Goal: Task Accomplishment & Management: Complete application form

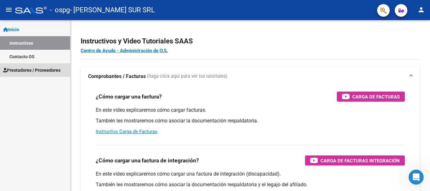
click at [34, 72] on span "Prestadores / Proveedores" at bounding box center [31, 70] width 57 height 7
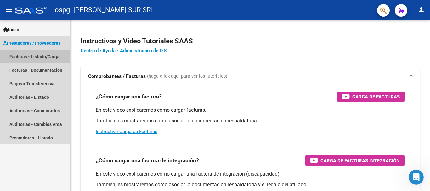
click at [38, 54] on link "Facturas - Listado/Carga" at bounding box center [35, 57] width 70 height 14
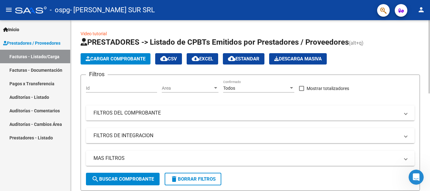
click at [114, 59] on span "Cargar Comprobante" at bounding box center [116, 59] width 60 height 6
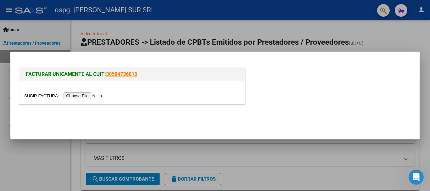
click at [83, 94] on input "file" at bounding box center [64, 95] width 80 height 7
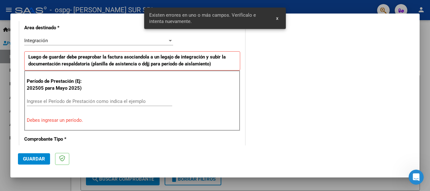
scroll to position [157, 0]
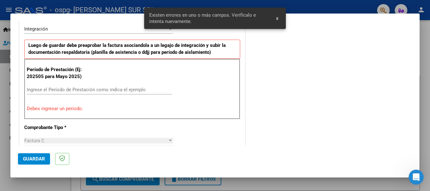
click at [94, 88] on input "Ingrese el Período de Prestación como indica el ejemplo" at bounding box center [99, 90] width 145 height 6
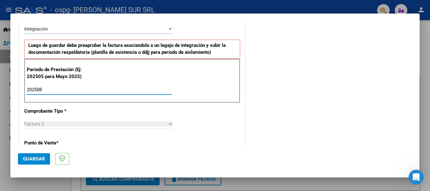
type input "202508"
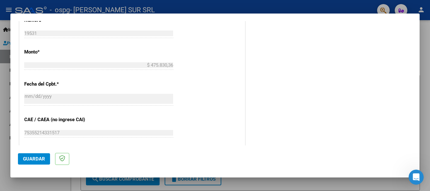
scroll to position [429, 0]
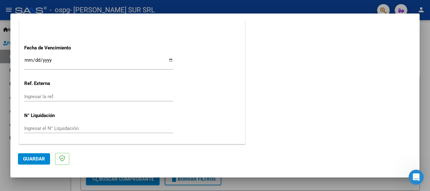
click at [28, 57] on div "Ingresar la fecha" at bounding box center [98, 63] width 149 height 14
click at [169, 60] on input "Ingresar la fecha" at bounding box center [98, 63] width 149 height 10
type input "[DATE]"
click at [29, 160] on span "Guardar" at bounding box center [34, 159] width 22 height 6
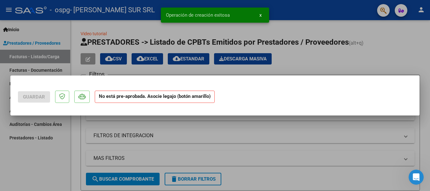
scroll to position [0, 0]
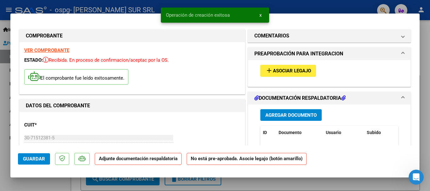
click at [287, 117] on span "Agregar Documento" at bounding box center [290, 115] width 51 height 6
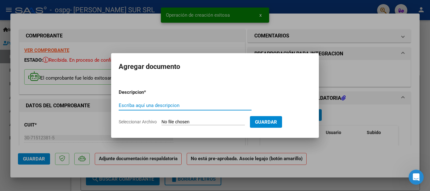
click at [165, 104] on input "Escriba aquí una descripcion" at bounding box center [185, 106] width 133 height 6
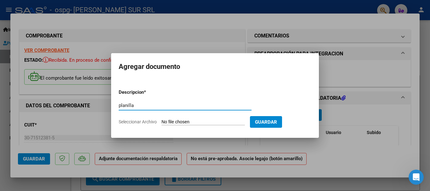
type input "planilla"
click at [192, 120] on input "Seleccionar Archivo" at bounding box center [202, 122] width 83 height 6
type input "C:\fakepath\planilla.pdf"
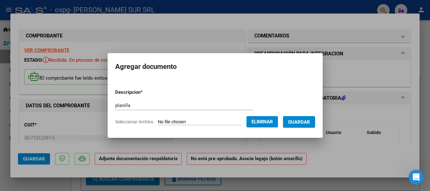
click at [309, 121] on span "Guardar" at bounding box center [299, 122] width 22 height 6
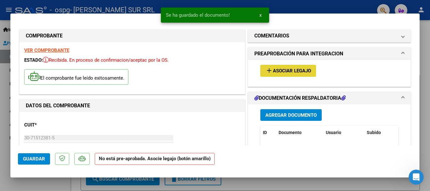
click at [286, 75] on button "add Asociar Legajo" at bounding box center [288, 71] width 56 height 12
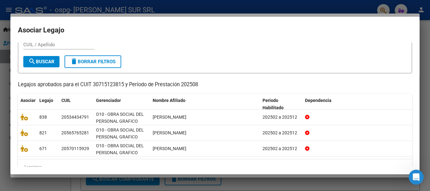
scroll to position [32, 0]
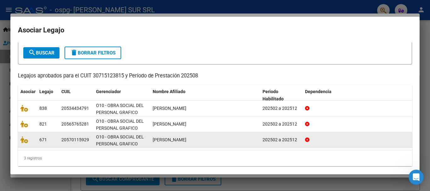
click at [221, 143] on div "[PERSON_NAME]" at bounding box center [204, 139] width 105 height 7
click at [55, 139] on div "671" at bounding box center [47, 139] width 17 height 7
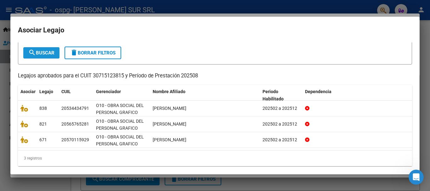
click at [38, 52] on span "search Buscar" at bounding box center [41, 53] width 26 height 6
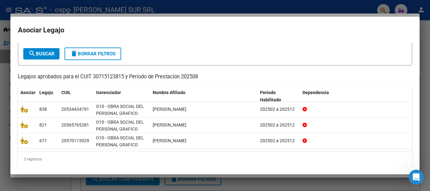
scroll to position [36, 0]
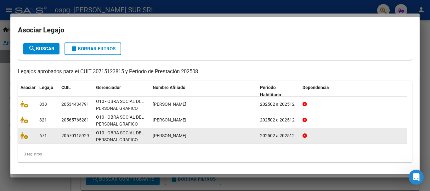
click at [251, 136] on div "[PERSON_NAME]" at bounding box center [203, 135] width 102 height 7
click at [214, 135] on div "[PERSON_NAME]" at bounding box center [203, 135] width 102 height 7
click at [247, 135] on div "[PERSON_NAME]" at bounding box center [203, 135] width 102 height 7
click at [208, 135] on div "[PERSON_NAME]" at bounding box center [203, 135] width 102 height 7
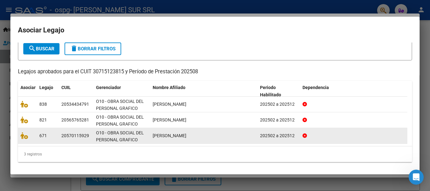
click at [208, 135] on div "[PERSON_NAME]" at bounding box center [203, 135] width 102 height 7
click at [27, 137] on icon at bounding box center [24, 135] width 8 height 7
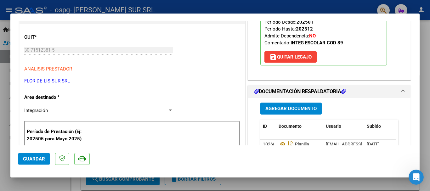
scroll to position [138, 0]
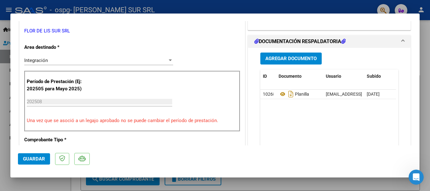
click at [36, 158] on span "Guardar" at bounding box center [34, 159] width 22 height 6
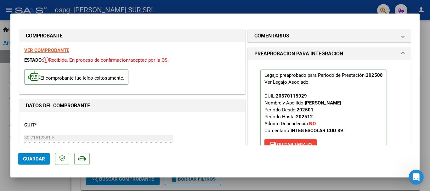
click at [273, 5] on div at bounding box center [215, 95] width 430 height 191
type input "$ 0,00"
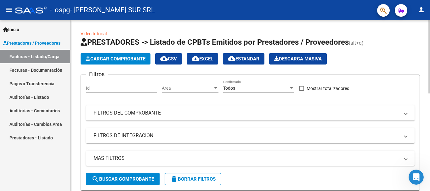
click at [111, 59] on span "Cargar Comprobante" at bounding box center [116, 59] width 60 height 6
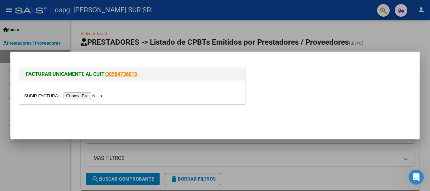
click at [87, 95] on input "file" at bounding box center [64, 95] width 80 height 7
click at [77, 95] on input "file" at bounding box center [64, 95] width 80 height 7
click at [91, 96] on input "file" at bounding box center [64, 95] width 80 height 7
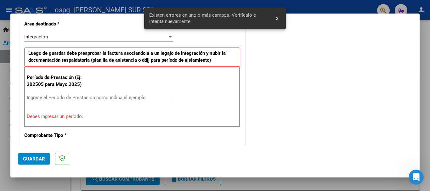
scroll to position [157, 0]
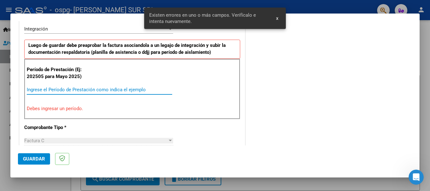
click at [76, 87] on input "Ingrese el Período de Prestación como indica el ejemplo" at bounding box center [99, 90] width 145 height 6
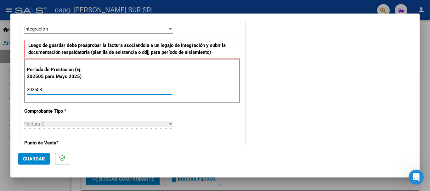
type input "202508"
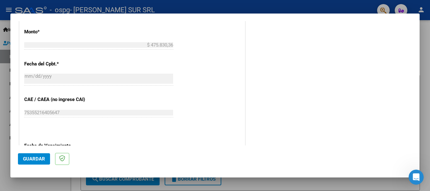
scroll to position [429, 0]
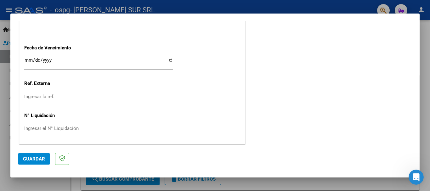
click at [168, 60] on input "Ingresar la fecha" at bounding box center [98, 63] width 149 height 10
type input "[DATE]"
click at [34, 158] on span "Guardar" at bounding box center [34, 159] width 22 height 6
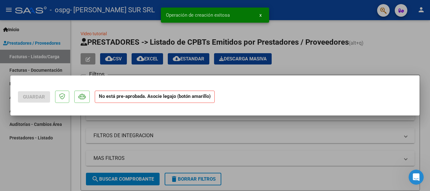
scroll to position [0, 0]
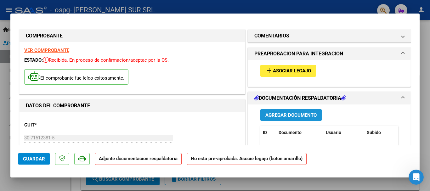
click at [281, 115] on span "Agregar Documento" at bounding box center [290, 115] width 51 height 6
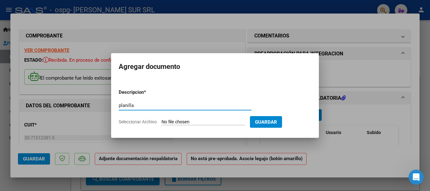
type input "planilla"
click at [203, 123] on input "Seleccionar Archivo" at bounding box center [202, 122] width 83 height 6
type input "C:\fakepath\planilla.pdf"
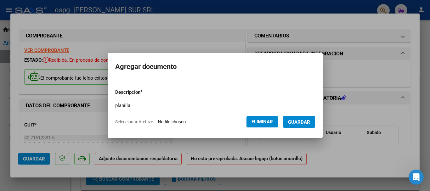
click at [304, 123] on span "Guardar" at bounding box center [299, 122] width 22 height 6
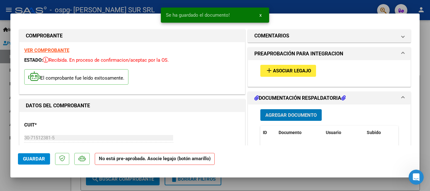
click at [291, 68] on span "Asociar Legajo" at bounding box center [292, 71] width 38 height 6
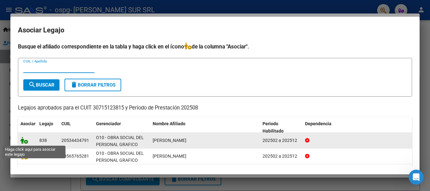
click at [25, 140] on icon at bounding box center [24, 140] width 8 height 7
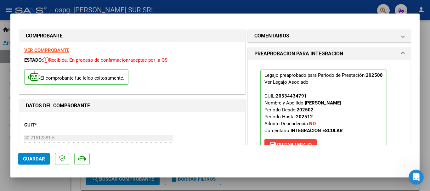
click at [417, 146] on mat-dialog-container "COMPROBANTE VER COMPROBANTE ESTADO: Recibida. En proceso de confirmacion/acepta…" at bounding box center [214, 96] width 409 height 164
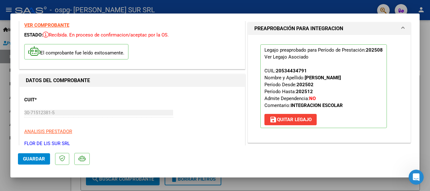
scroll to position [38, 0]
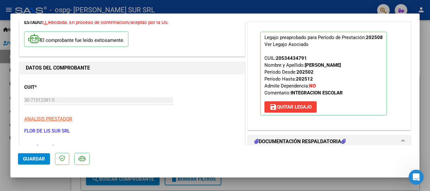
click at [40, 161] on span "Guardar" at bounding box center [34, 159] width 22 height 6
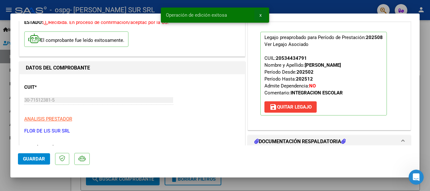
click at [261, 15] on span "x" at bounding box center [260, 15] width 2 height 6
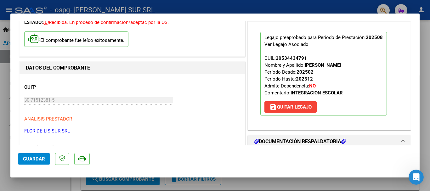
click at [429, 86] on div at bounding box center [215, 95] width 430 height 191
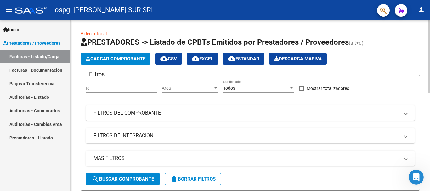
click at [113, 58] on span "Cargar Comprobante" at bounding box center [116, 59] width 60 height 6
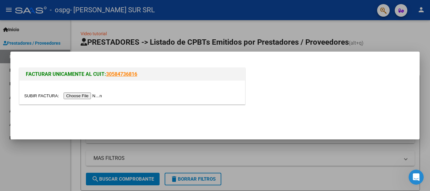
click at [85, 96] on input "file" at bounding box center [64, 95] width 80 height 7
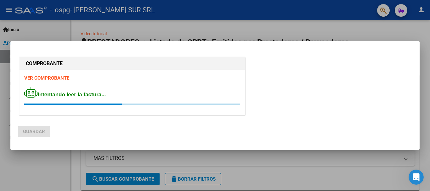
click at [336, 33] on div at bounding box center [215, 95] width 430 height 191
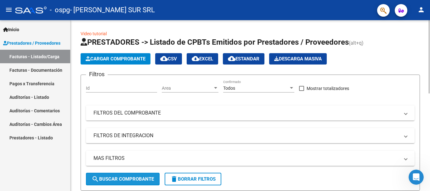
click at [136, 177] on span "search Buscar Comprobante" at bounding box center [122, 179] width 62 height 6
drag, startPoint x: 424, startPoint y: 73, endPoint x: 424, endPoint y: 104, distance: 31.1
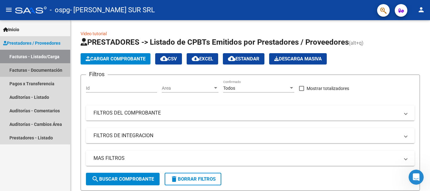
click at [43, 69] on link "Facturas - Documentación" at bounding box center [35, 70] width 70 height 14
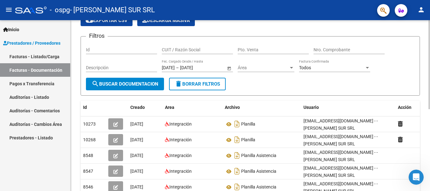
scroll to position [31, 0]
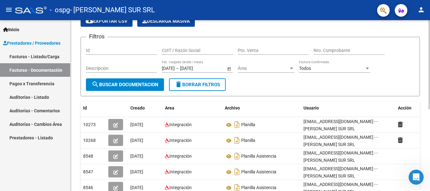
click at [425, 65] on div "PRESTADORES -> Comprobantes - Documentación Respaldatoria cloud_download Export…" at bounding box center [250, 150] width 361 height 323
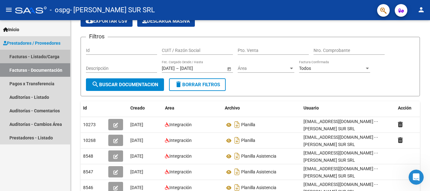
click at [36, 56] on link "Facturas - Listado/Carga" at bounding box center [35, 57] width 70 height 14
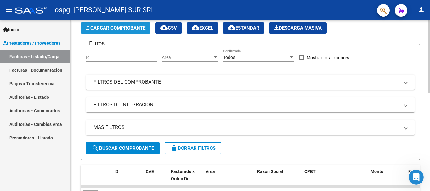
click at [131, 25] on span "Cargar Comprobante" at bounding box center [116, 28] width 60 height 6
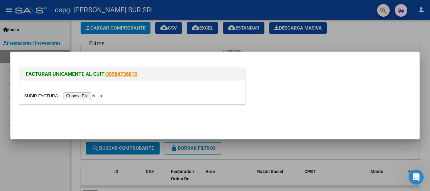
click at [85, 94] on input "file" at bounding box center [64, 95] width 80 height 7
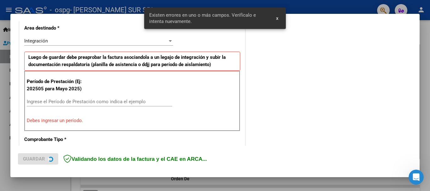
scroll to position [157, 0]
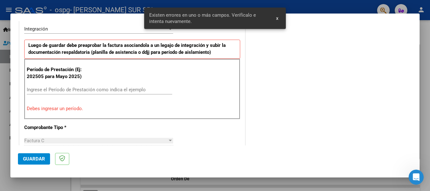
click at [92, 89] on input "Ingrese el Período de Prestación como indica el ejemplo" at bounding box center [99, 90] width 145 height 6
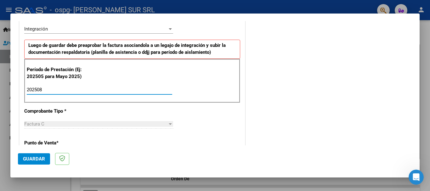
type input "202508"
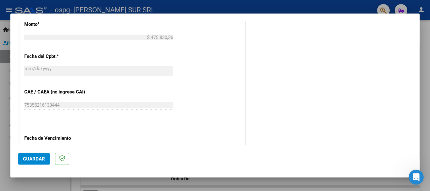
scroll to position [429, 0]
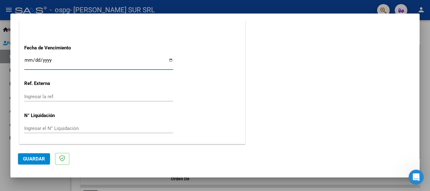
click at [168, 59] on input "Ingresar la fecha" at bounding box center [98, 63] width 149 height 10
type input "[DATE]"
click at [31, 159] on span "Guardar" at bounding box center [34, 159] width 22 height 6
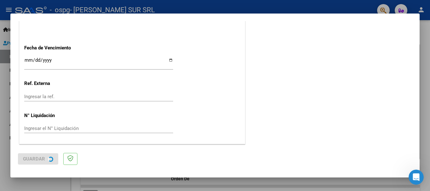
scroll to position [0, 0]
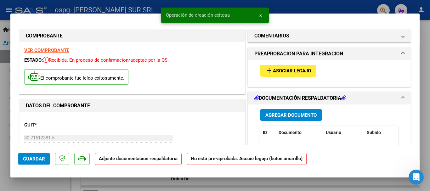
click at [290, 72] on span "Asociar Legajo" at bounding box center [292, 71] width 38 height 6
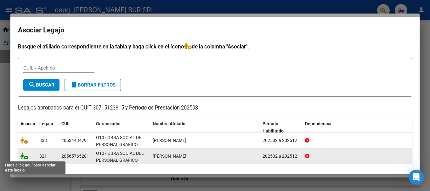
click at [26, 155] on icon at bounding box center [24, 155] width 8 height 7
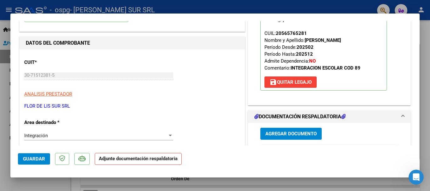
scroll to position [150, 0]
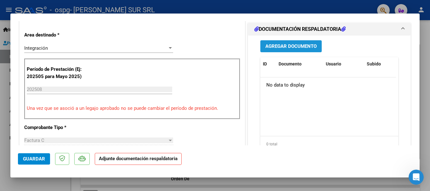
click at [276, 45] on span "Agregar Documento" at bounding box center [290, 47] width 51 height 6
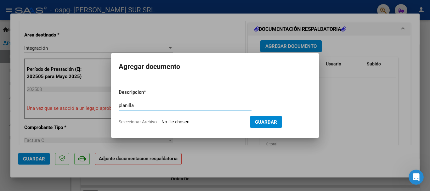
type input "planilla"
click at [203, 122] on input "Seleccionar Archivo" at bounding box center [202, 122] width 83 height 6
type input "C:\fakepath\PLANILLA.pdf"
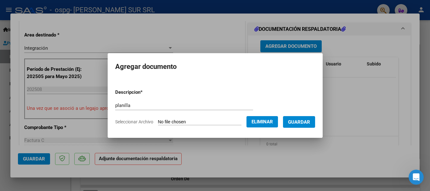
click at [307, 122] on span "Guardar" at bounding box center [299, 122] width 22 height 6
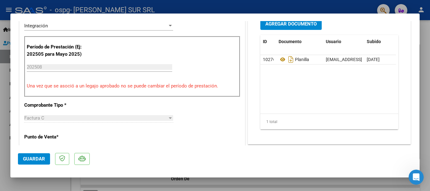
scroll to position [309, 0]
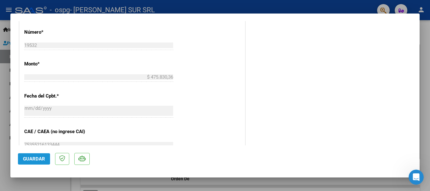
click at [29, 159] on span "Guardar" at bounding box center [34, 159] width 22 height 6
